Goal: Information Seeking & Learning: Learn about a topic

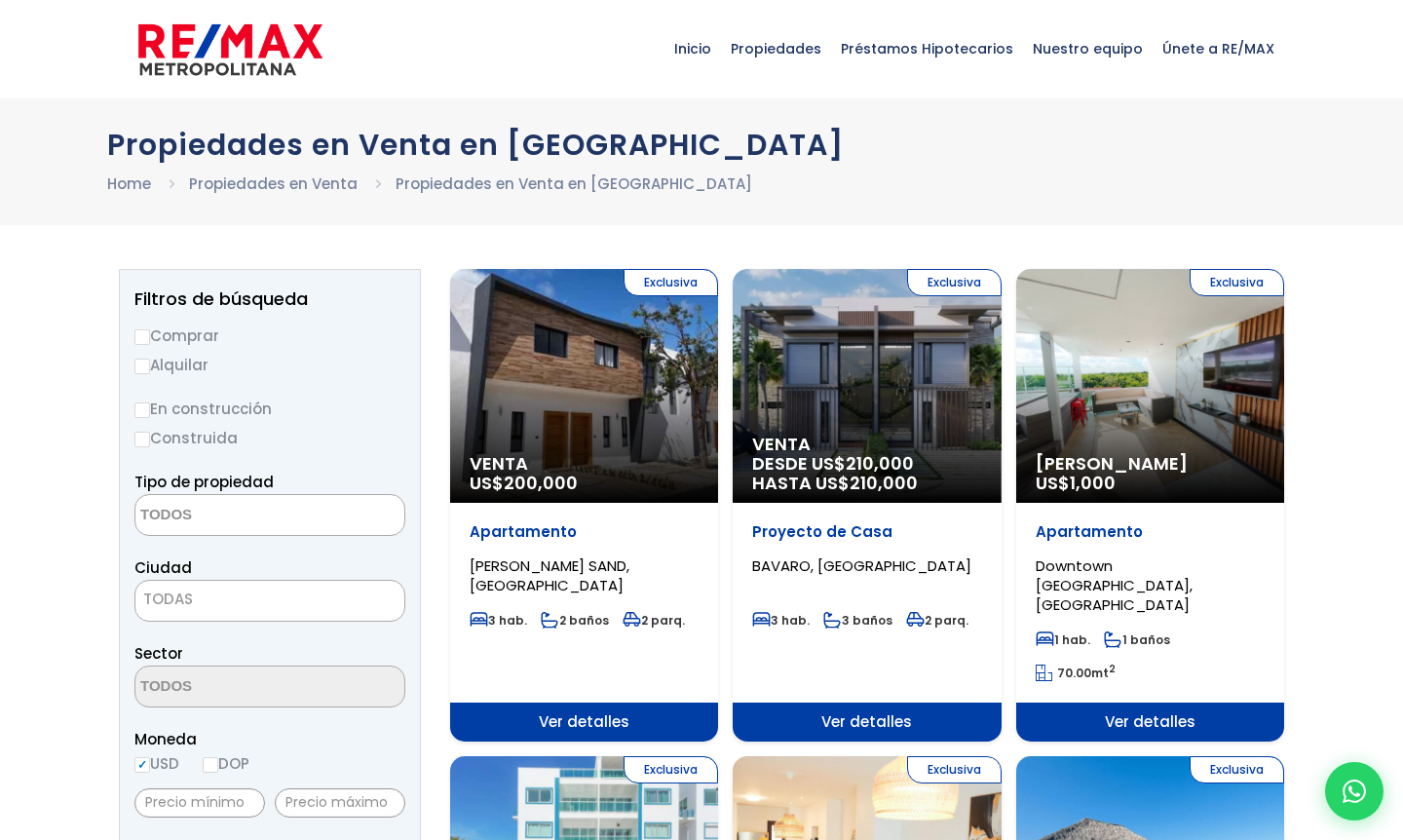
select select
click at [0, 0] on input "Comprar" at bounding box center [0, 0] width 0 height 0
radio input "true"
click at [0, 0] on textarea "Search" at bounding box center [0, 0] width 0 height 0
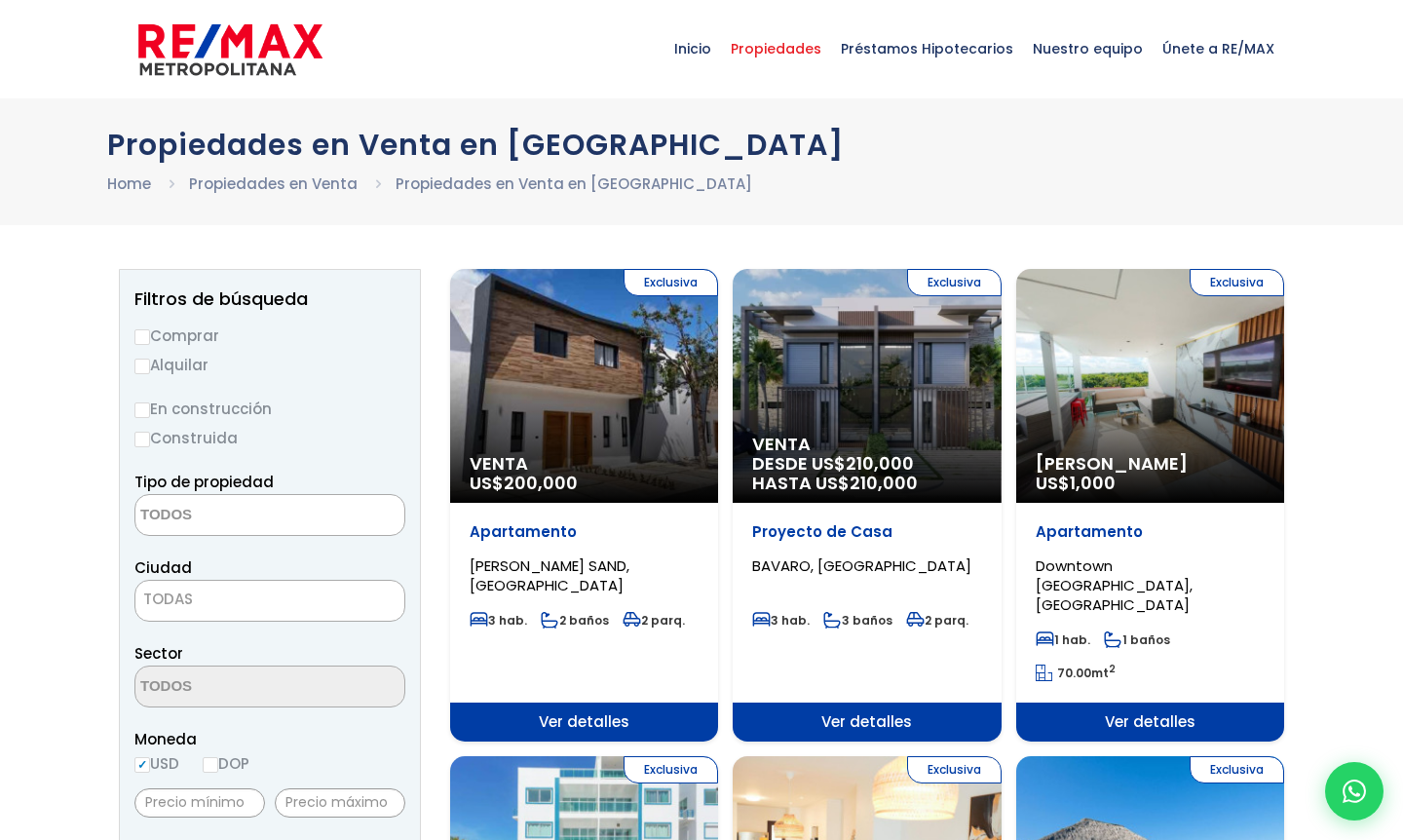
type textarea "Casa"
click at [796, 48] on span "Propiedades" at bounding box center [776, 48] width 111 height 58
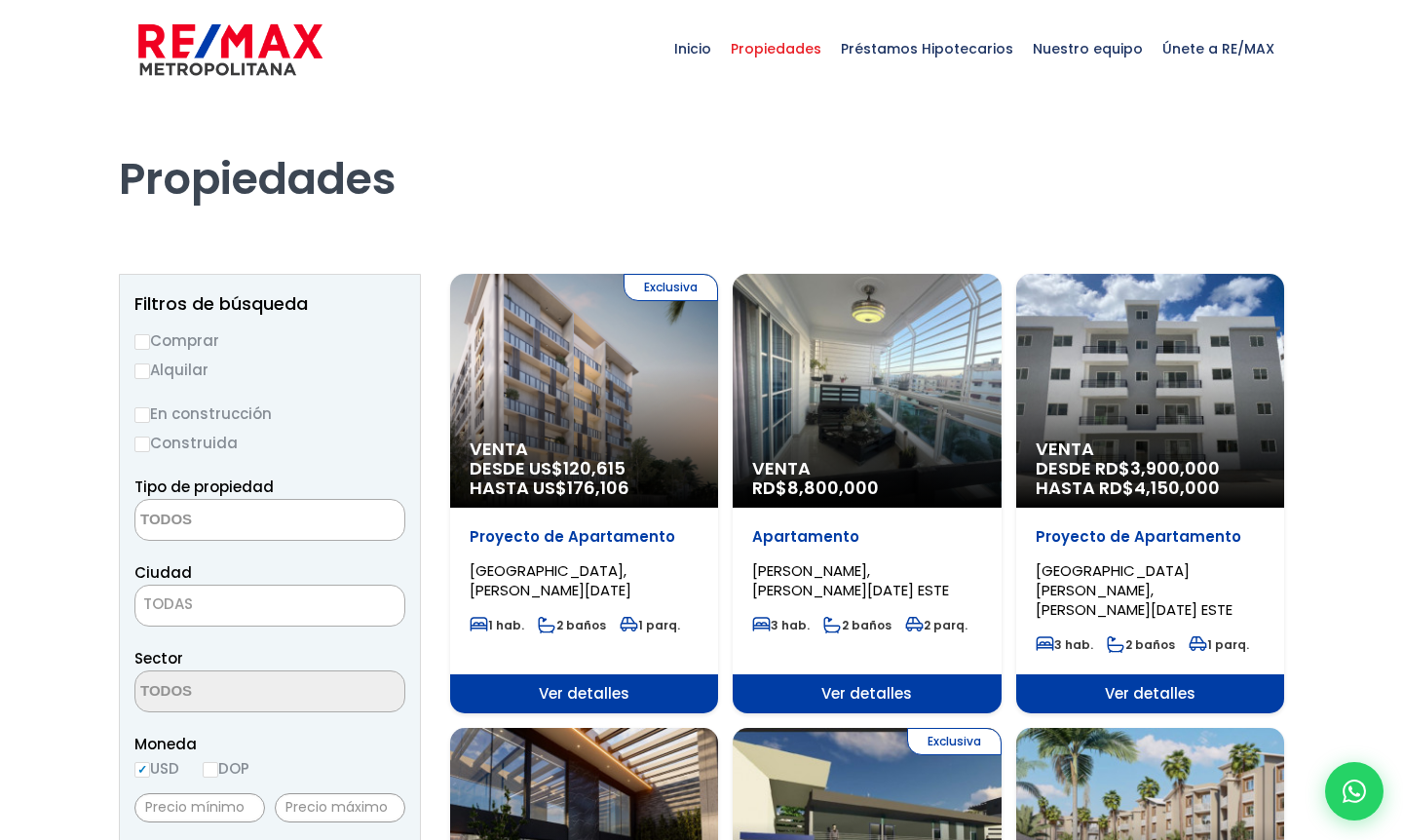
select select
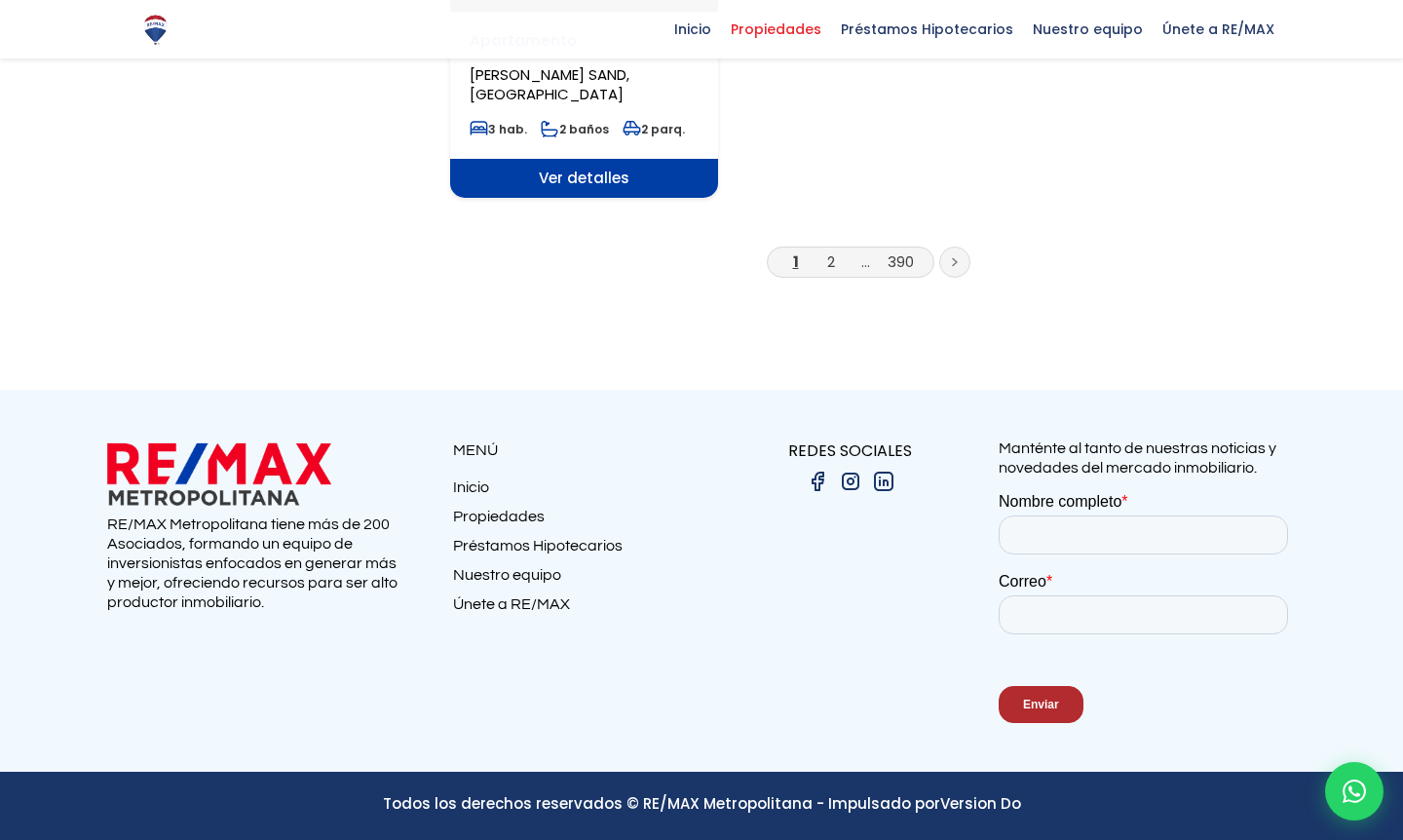
scroll to position [4741, 0]
